Goal: Task Accomplishment & Management: Manage account settings

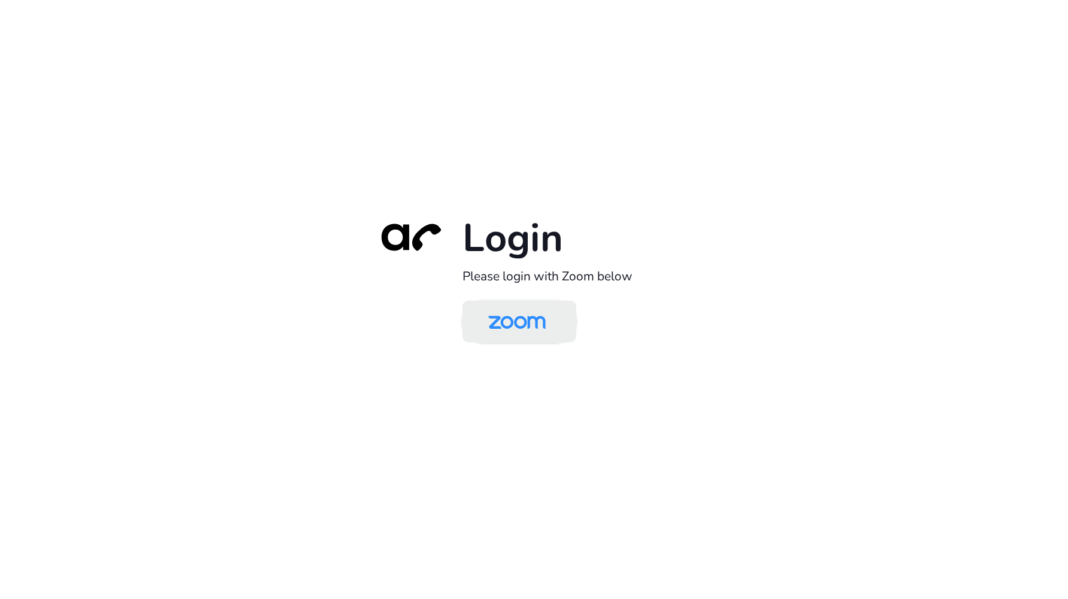
click at [552, 328] on img at bounding box center [516, 322] width 83 height 39
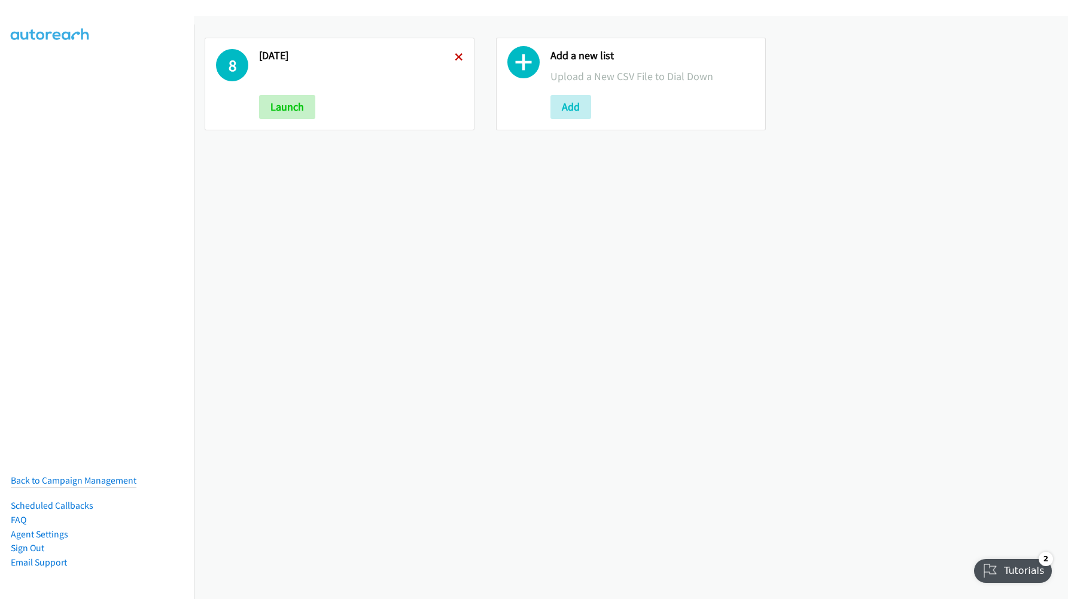
click at [456, 54] on icon at bounding box center [459, 58] width 8 height 8
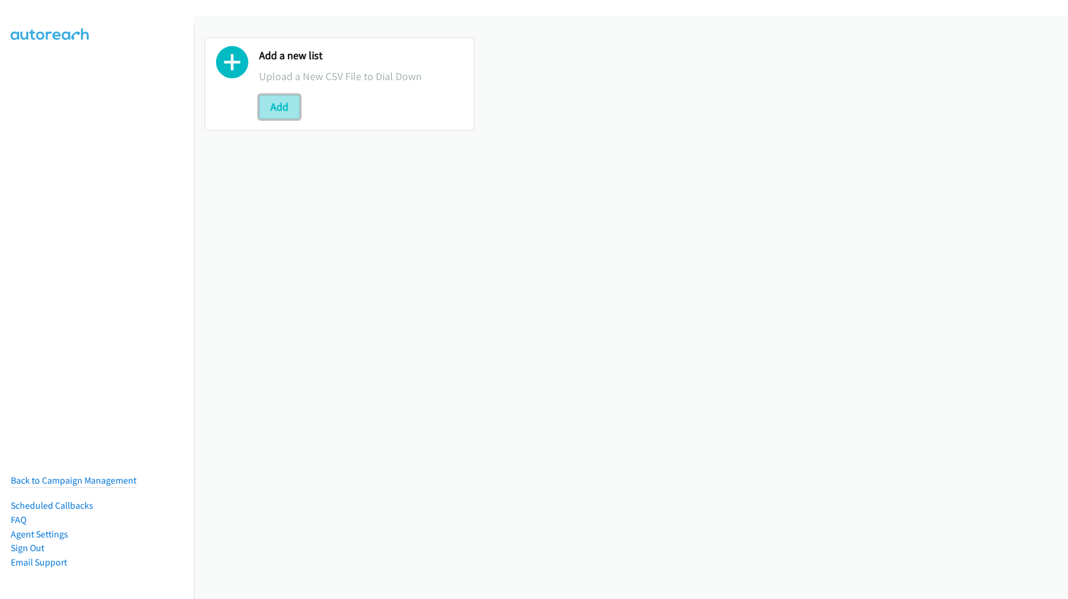
click at [282, 109] on button "Add" at bounding box center [279, 107] width 41 height 24
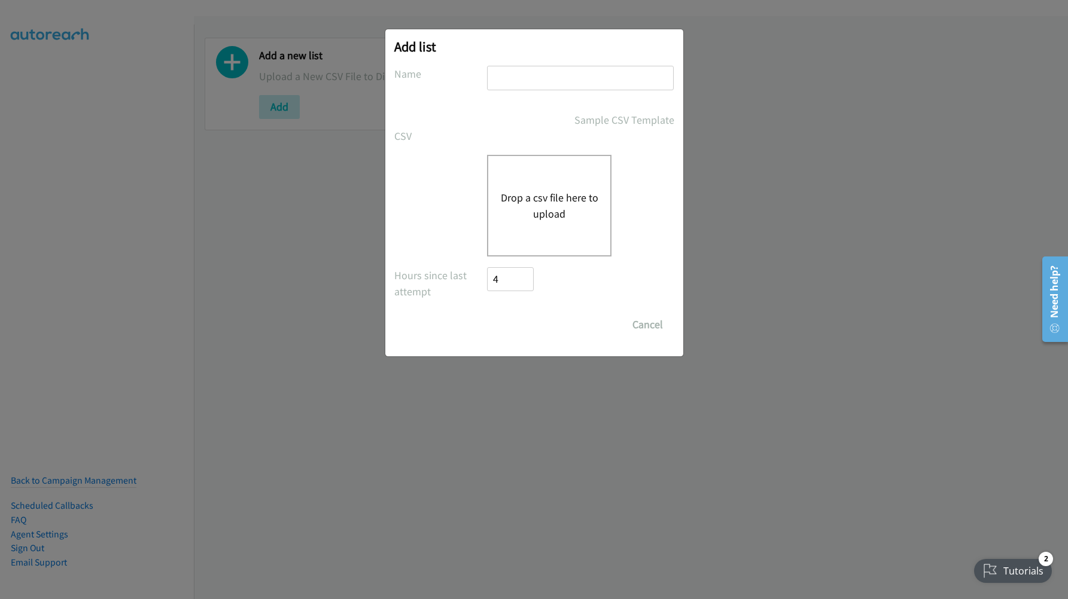
click at [535, 182] on div "Drop a csv file here to upload" at bounding box center [549, 206] width 124 height 102
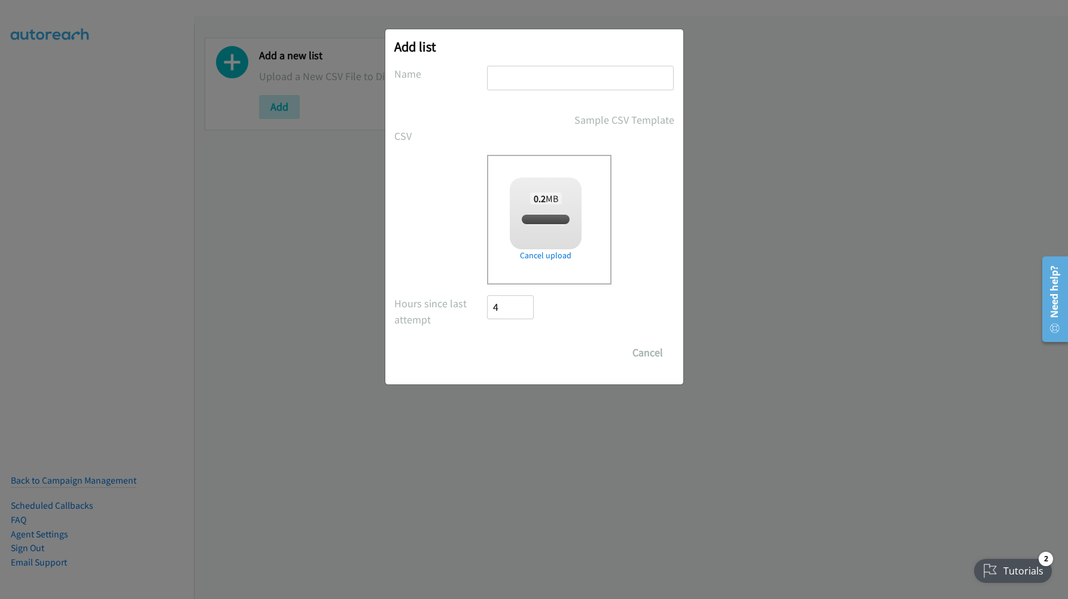
checkbox input "true"
click at [510, 82] on input "text" at bounding box center [580, 78] width 187 height 25
type input "[DATE]"
click at [505, 367] on div "Add list No phone fields were returned for that Report or List View Please uplo…" at bounding box center [534, 206] width 298 height 355
click at [510, 352] on input "Save List" at bounding box center [518, 353] width 63 height 24
